Goal: Task Accomplishment & Management: Use online tool/utility

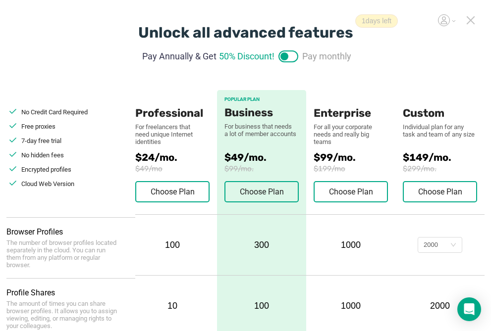
click at [471, 22] on icon at bounding box center [470, 20] width 9 height 9
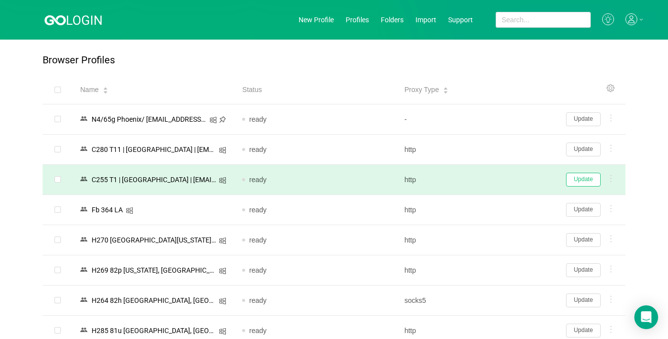
click at [498, 183] on button "Update" at bounding box center [583, 180] width 35 height 14
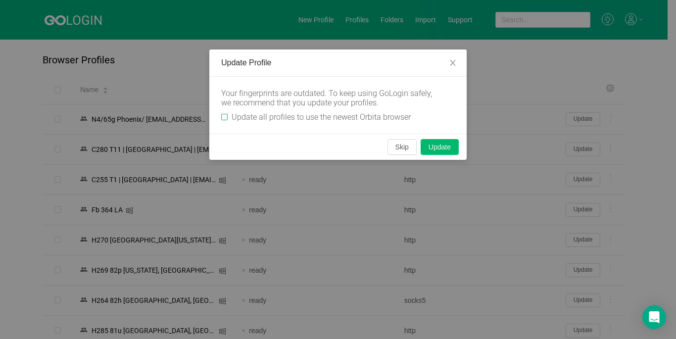
click at [229, 116] on span "Update all profiles to use the newest Orbita browser" at bounding box center [321, 116] width 187 height 9
click at [228, 116] on input "Update all profiles to use the newest Orbita browser" at bounding box center [224, 117] width 6 height 6
checkbox input "true"
click at [397, 150] on button "Skip" at bounding box center [402, 147] width 29 height 16
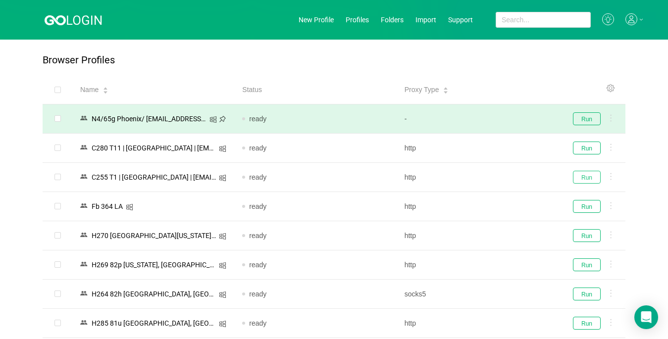
drag, startPoint x: 583, startPoint y: 178, endPoint x: 536, endPoint y: 104, distance: 87.5
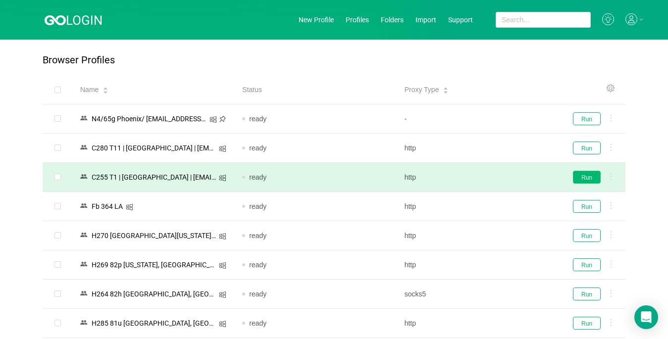
click at [498, 176] on button "Run" at bounding box center [587, 177] width 28 height 13
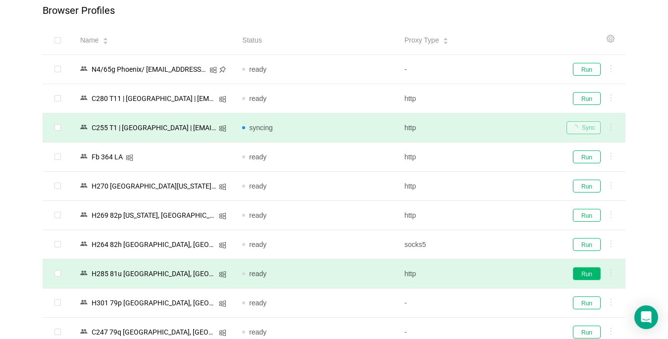
scroll to position [148, 0]
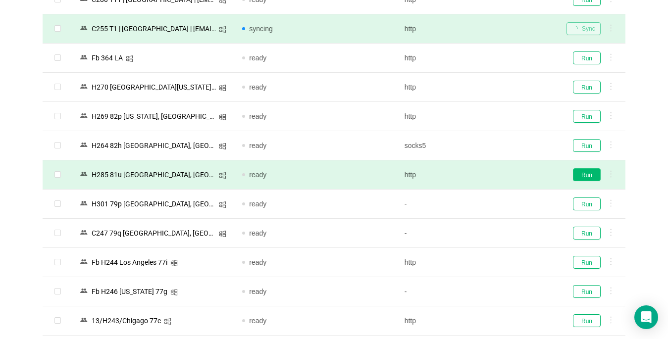
click at [498, 172] on button "Run" at bounding box center [587, 174] width 28 height 13
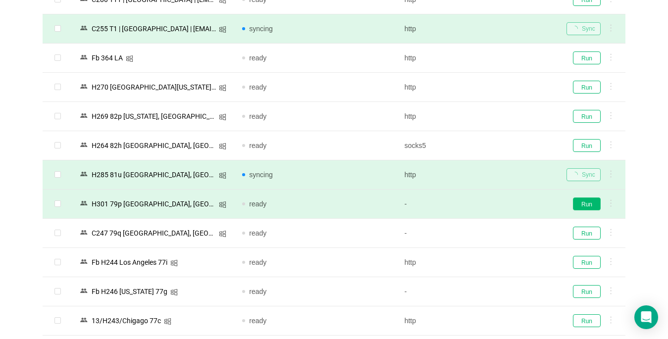
click at [498, 203] on button "Run" at bounding box center [587, 203] width 28 height 13
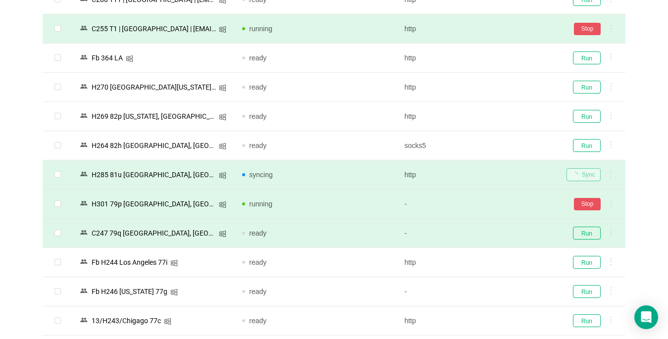
scroll to position [247, 0]
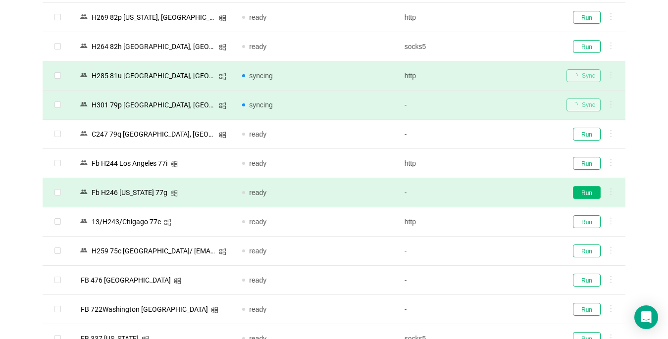
click at [498, 193] on button "Run" at bounding box center [587, 192] width 28 height 13
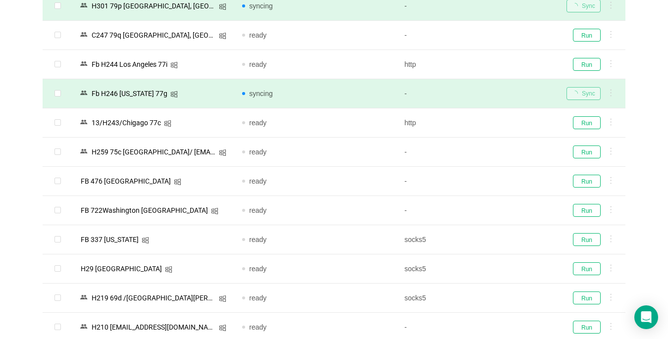
scroll to position [396, 0]
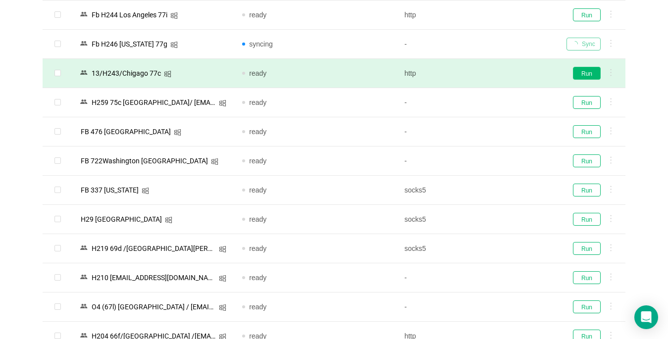
click at [498, 70] on button "Run" at bounding box center [587, 73] width 28 height 13
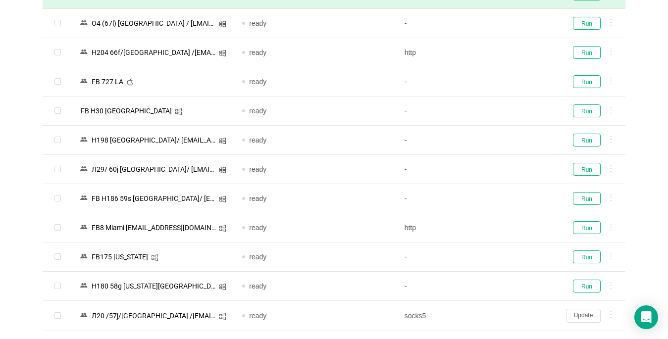
scroll to position [432, 0]
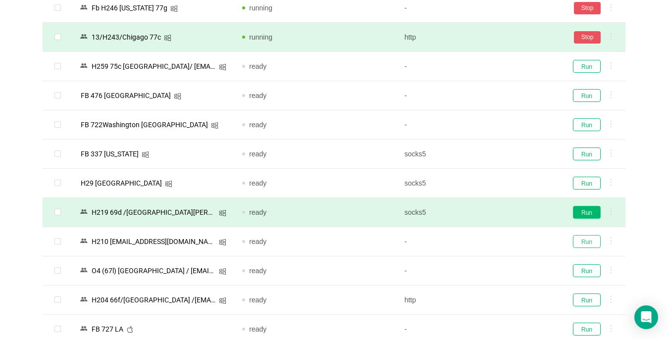
drag, startPoint x: 579, startPoint y: 242, endPoint x: 585, endPoint y: 212, distance: 30.3
click at [498, 212] on button "Run" at bounding box center [587, 212] width 28 height 13
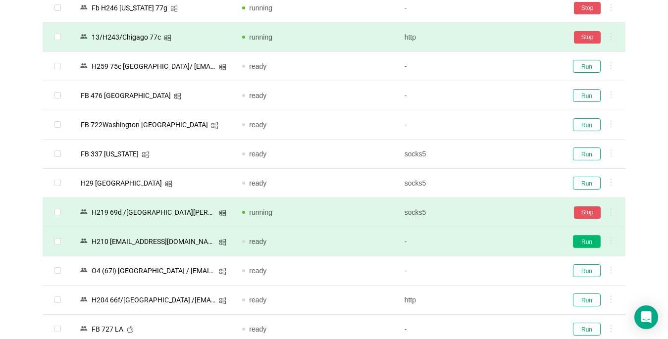
click at [498, 244] on button "Run" at bounding box center [587, 241] width 28 height 13
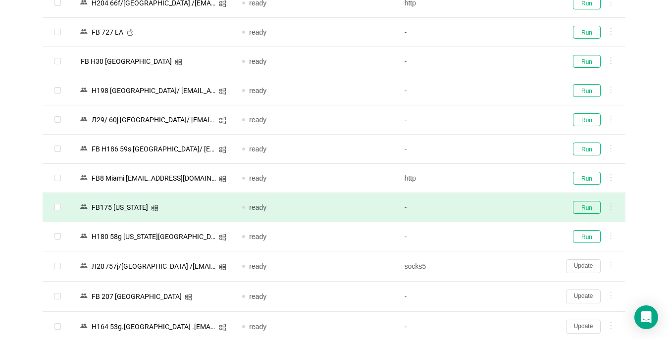
scroll to position [779, 0]
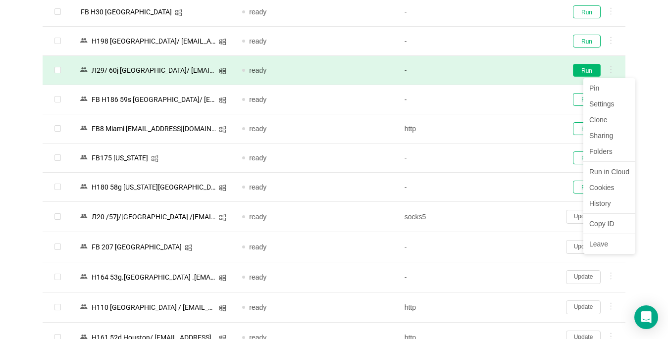
click at [498, 74] on button "Run" at bounding box center [587, 70] width 28 height 13
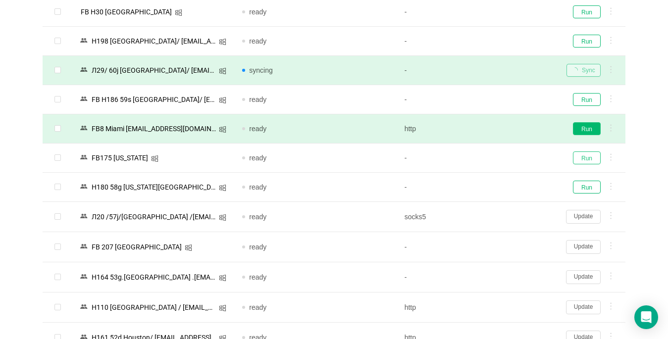
drag, startPoint x: 579, startPoint y: 155, endPoint x: 575, endPoint y: 128, distance: 27.0
click at [498, 155] on button "Run" at bounding box center [587, 157] width 28 height 13
click at [498, 133] on button "Run" at bounding box center [587, 128] width 28 height 13
click at [498, 132] on div "Run" at bounding box center [591, 128] width 51 height 13
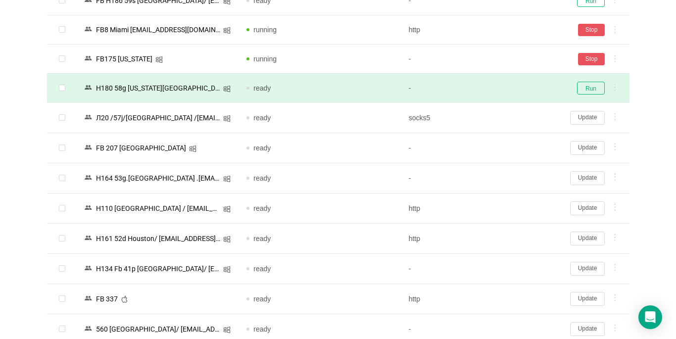
scroll to position [1026, 0]
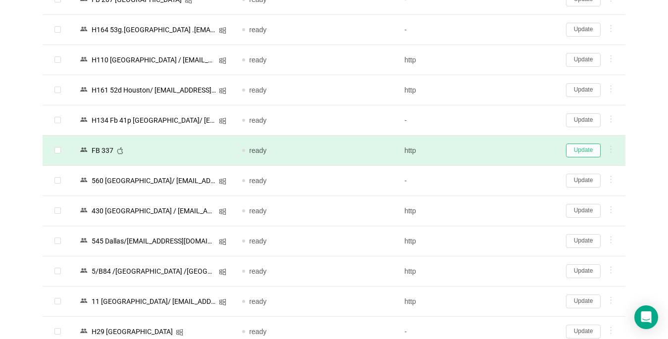
click at [498, 148] on button "Update" at bounding box center [583, 151] width 35 height 14
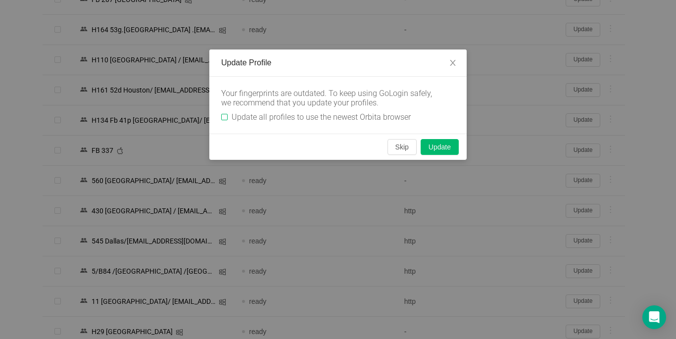
click at [224, 116] on input "Update all profiles to use the newest Orbita browser" at bounding box center [224, 117] width 6 height 6
checkbox input "true"
click at [404, 147] on button "Skip" at bounding box center [402, 147] width 29 height 16
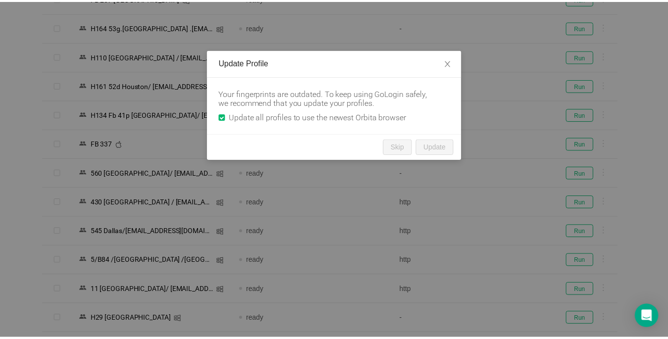
scroll to position [1025, 0]
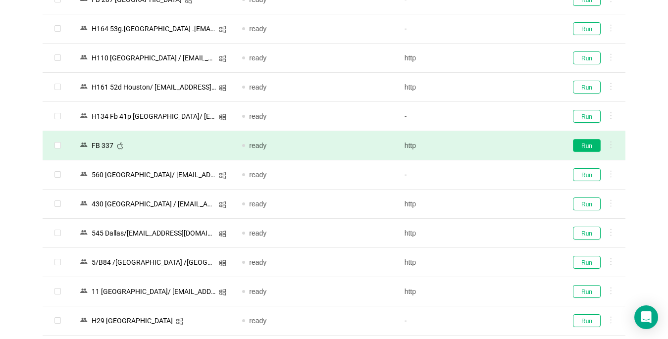
click at [498, 142] on button "Run" at bounding box center [587, 145] width 28 height 13
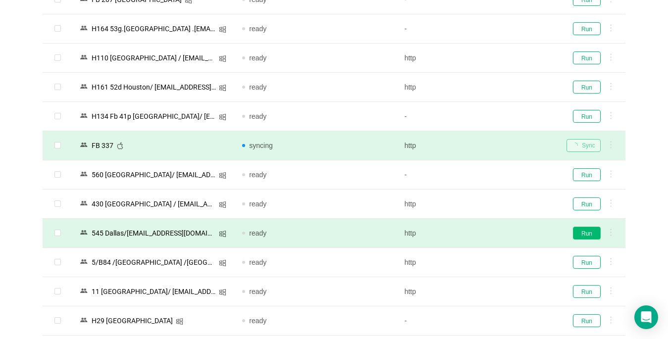
click at [498, 234] on button "Run" at bounding box center [587, 233] width 28 height 13
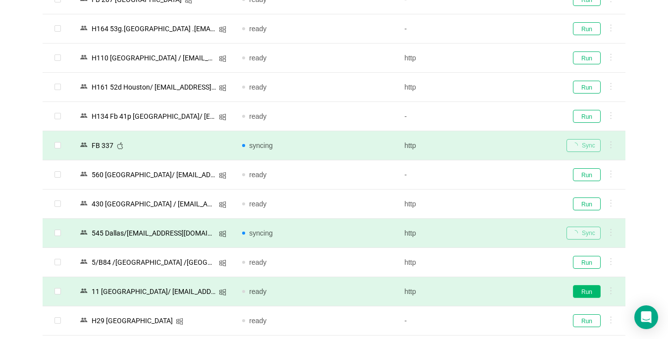
click at [498, 291] on button "Run" at bounding box center [587, 291] width 28 height 13
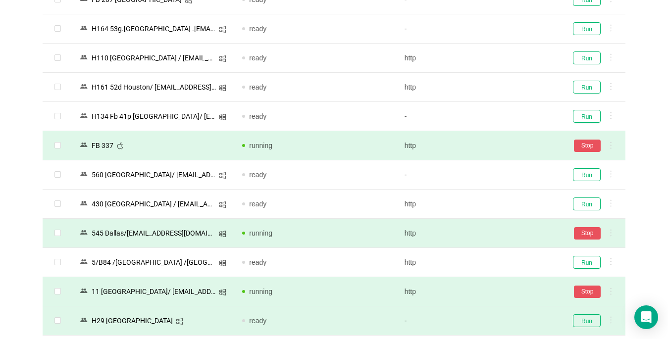
scroll to position [1173, 0]
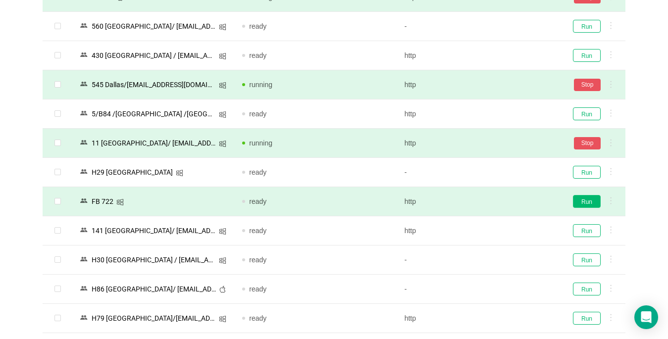
click at [498, 202] on button "Run" at bounding box center [587, 201] width 28 height 13
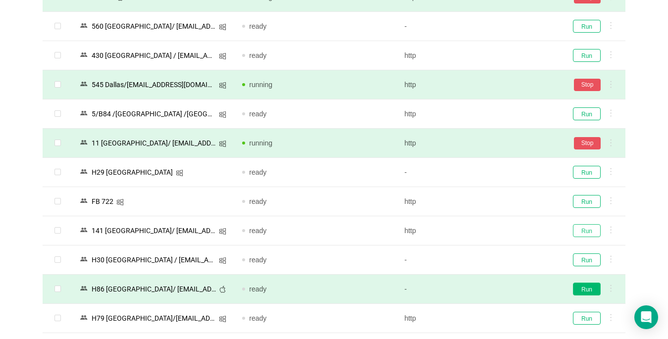
click at [498, 225] on button "Run" at bounding box center [587, 230] width 28 height 13
click at [498, 288] on button "Run" at bounding box center [587, 289] width 28 height 13
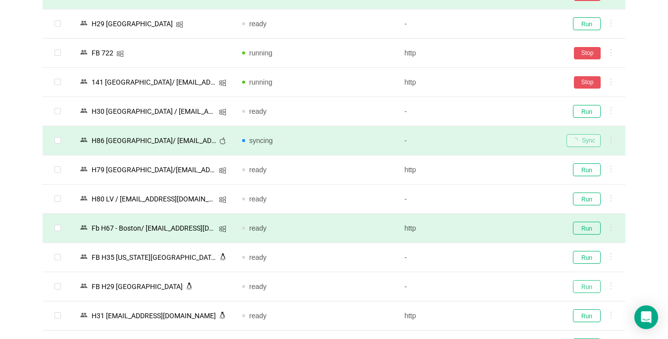
click at [498, 286] on button "Run" at bounding box center [587, 286] width 28 height 13
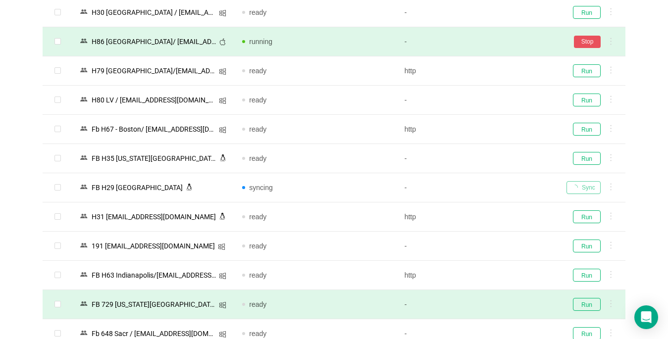
scroll to position [1470, 0]
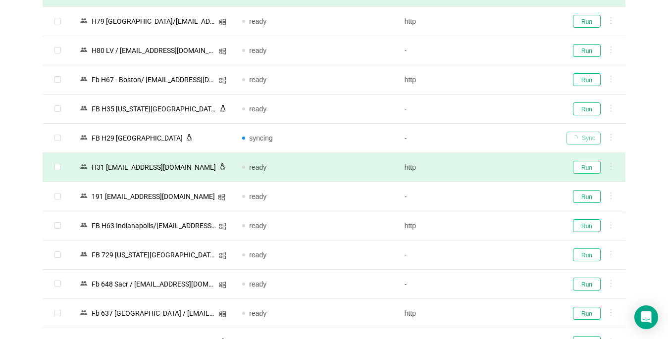
click at [498, 168] on button "Run" at bounding box center [587, 167] width 28 height 13
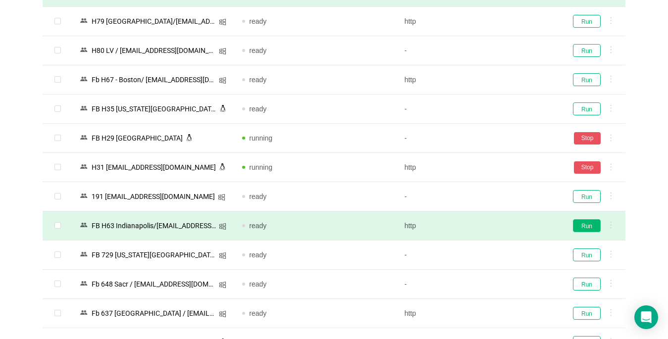
click at [498, 226] on button "Run" at bounding box center [587, 225] width 28 height 13
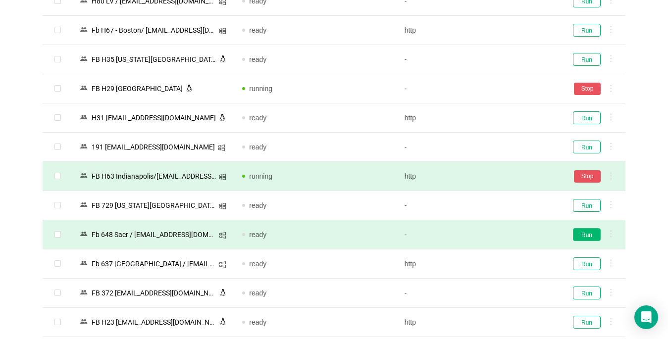
scroll to position [1569, 0]
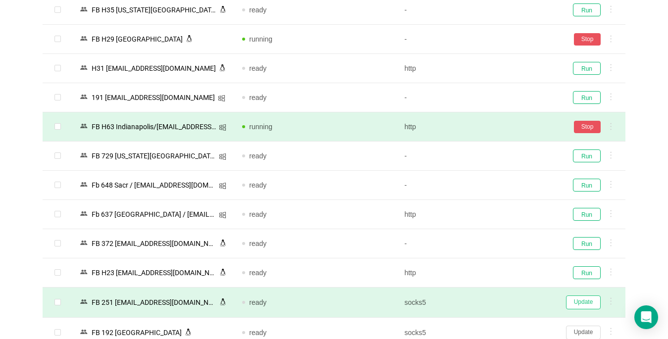
click at [498, 303] on button "Update" at bounding box center [583, 302] width 35 height 14
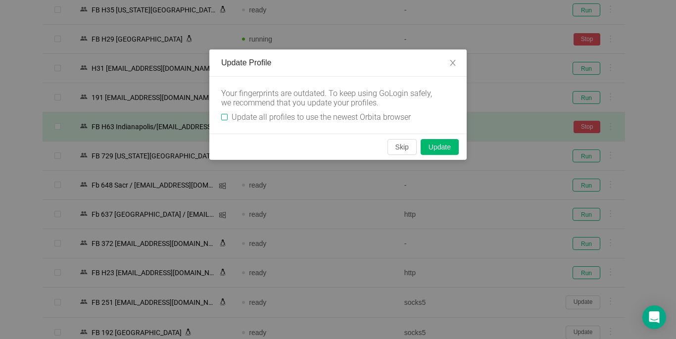
click at [224, 117] on input "Update all profiles to use the newest Orbita browser" at bounding box center [224, 117] width 6 height 6
checkbox input "true"
click at [403, 146] on button "Skip" at bounding box center [402, 147] width 29 height 16
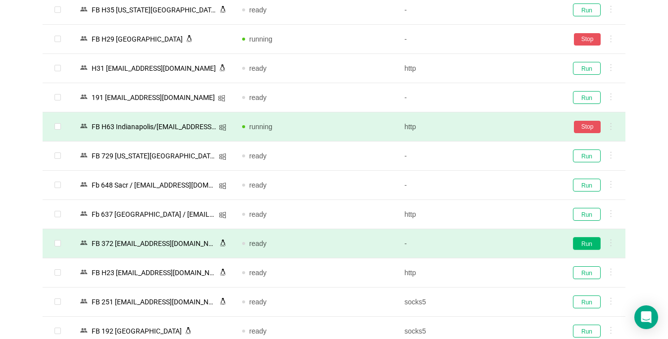
click at [498, 245] on button "Run" at bounding box center [587, 243] width 28 height 13
click at [498, 298] on button "Run" at bounding box center [587, 301] width 28 height 13
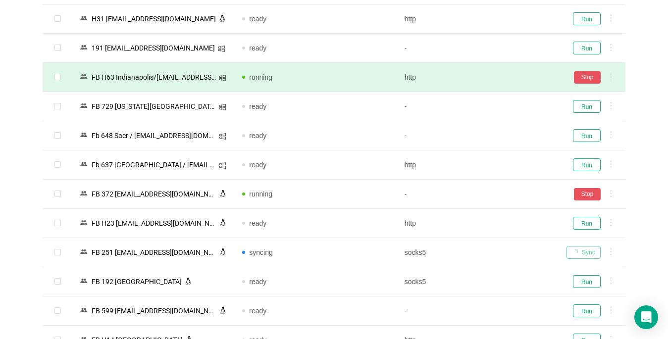
scroll to position [1668, 0]
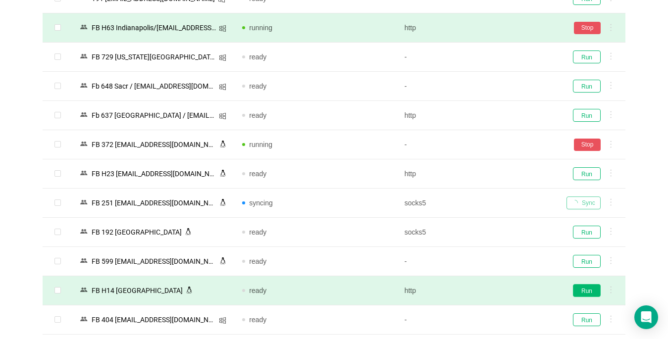
click at [498, 289] on button "Run" at bounding box center [587, 290] width 28 height 13
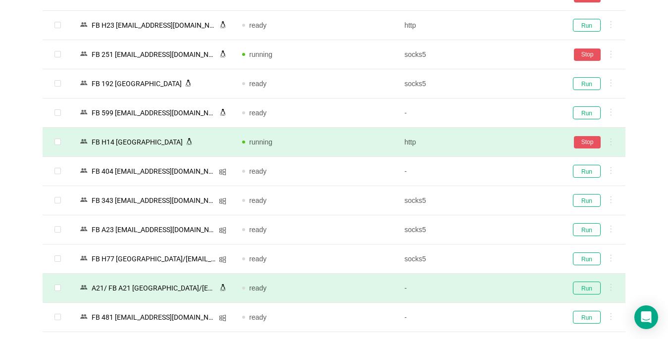
scroll to position [1916, 0]
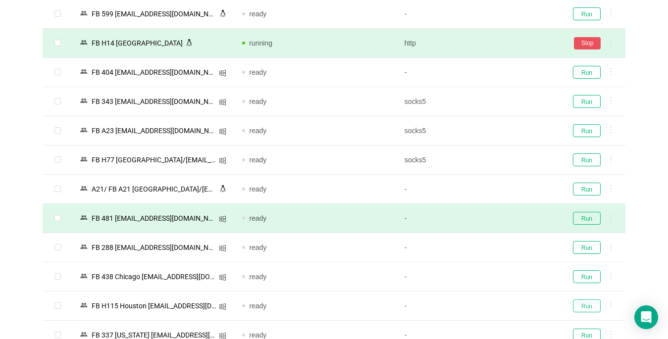
click at [498, 305] on button "Run" at bounding box center [587, 305] width 28 height 13
